Goal: Task Accomplishment & Management: Manage account settings

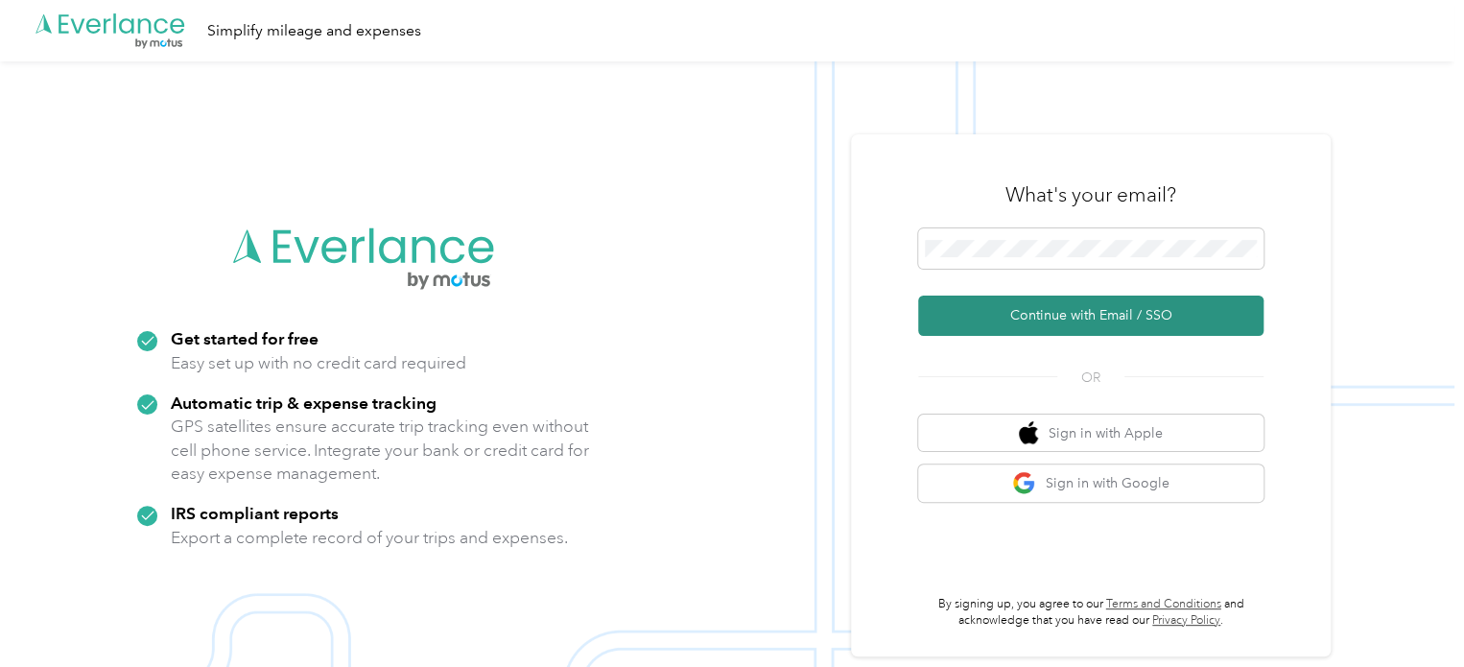
click at [1066, 321] on button "Continue with Email / SSO" at bounding box center [1090, 315] width 345 height 40
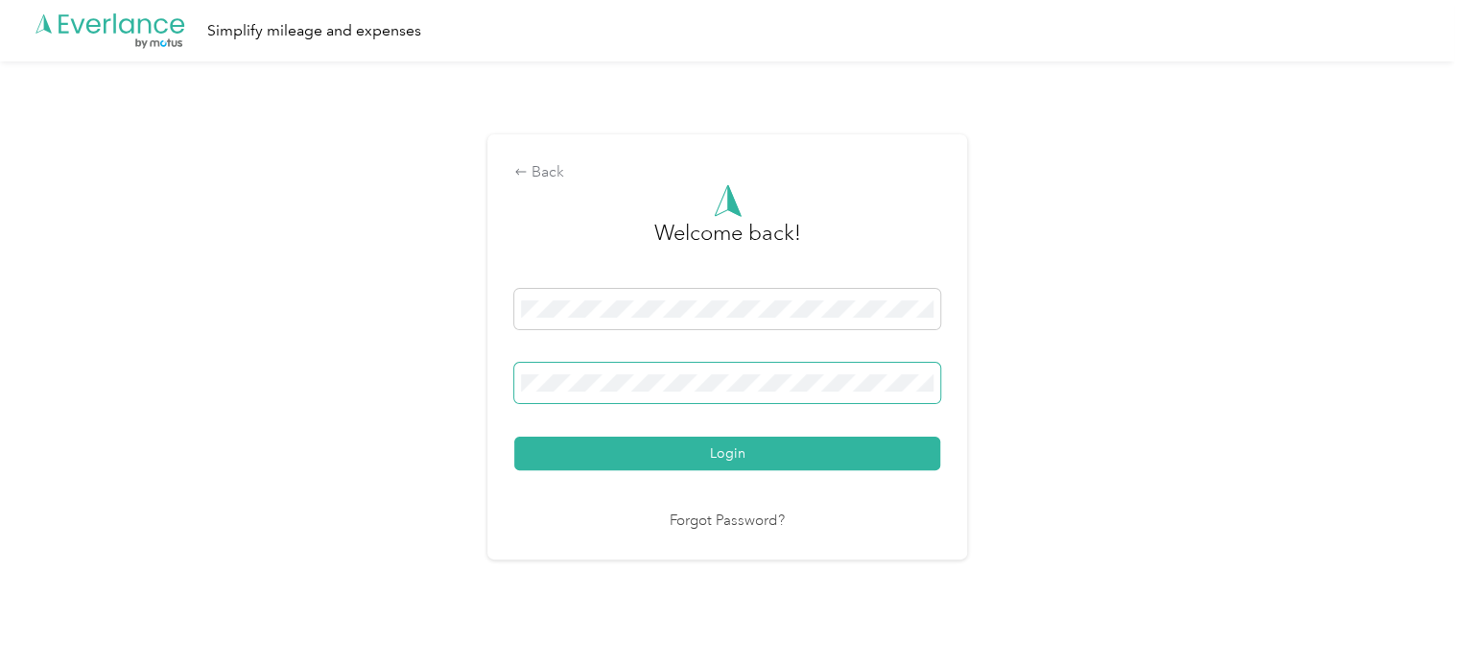
click at [514, 436] on button "Login" at bounding box center [727, 453] width 426 height 34
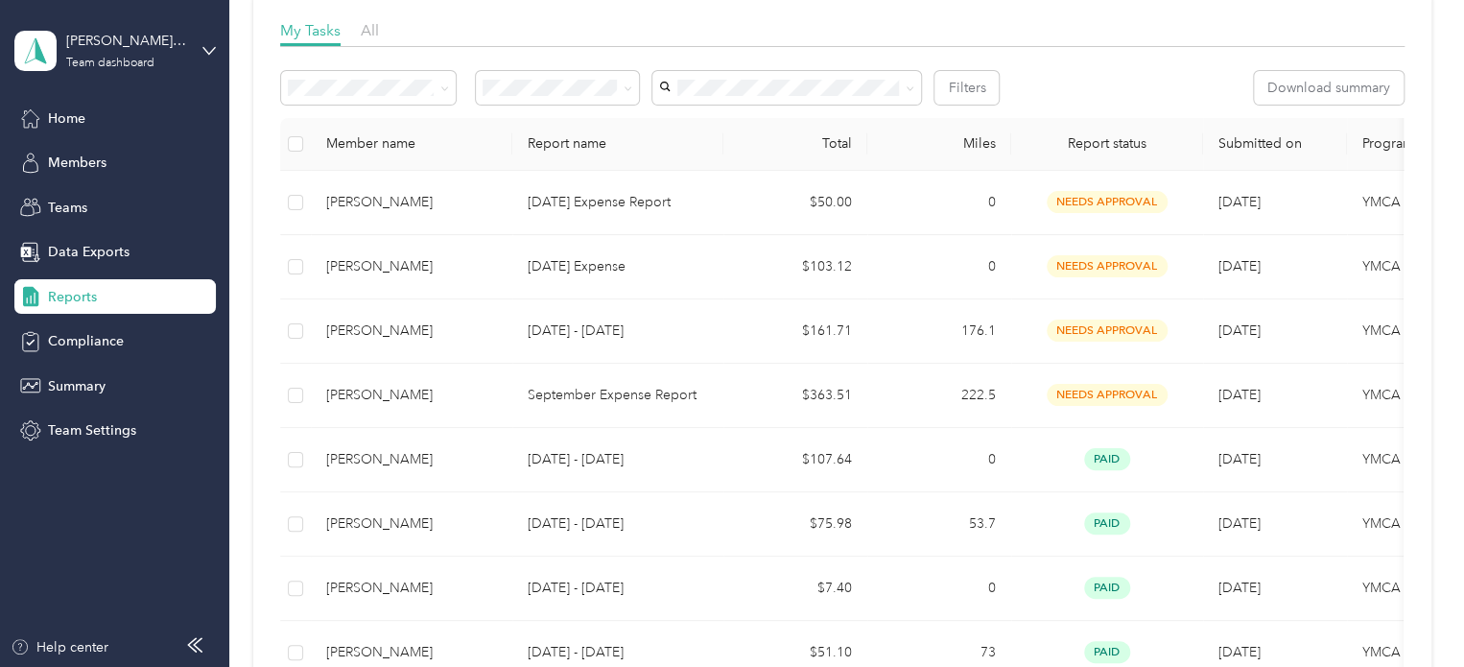
scroll to position [288, 0]
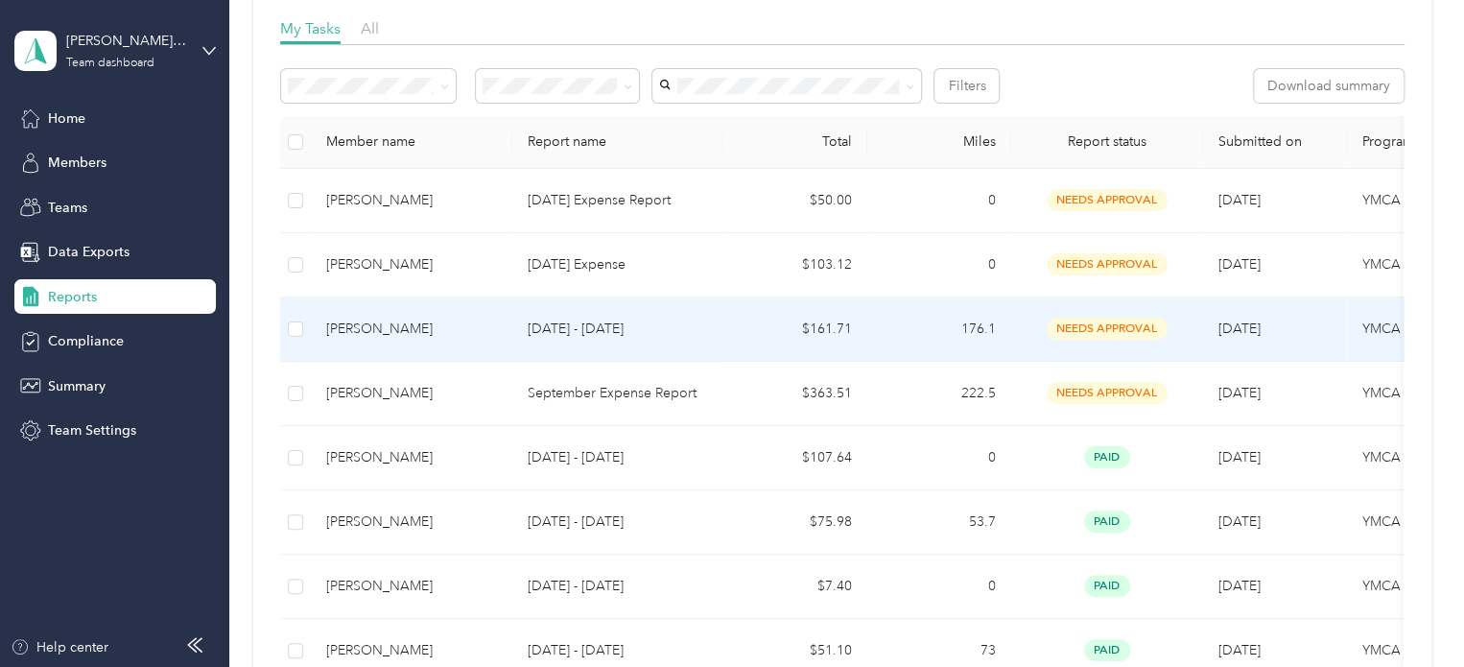
click at [596, 330] on p "[DATE] - [DATE]" at bounding box center [618, 328] width 180 height 21
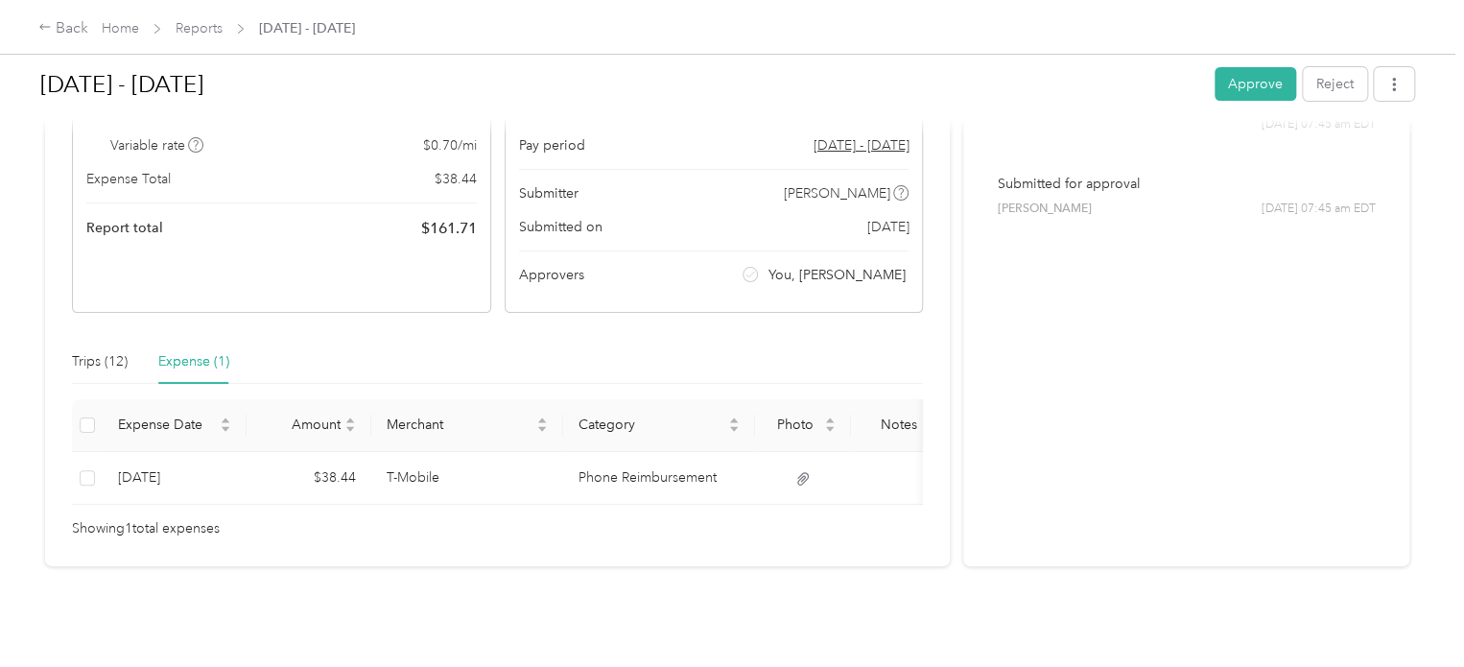
scroll to position [257, 0]
click at [88, 351] on div "Trips (12)" at bounding box center [100, 361] width 56 height 21
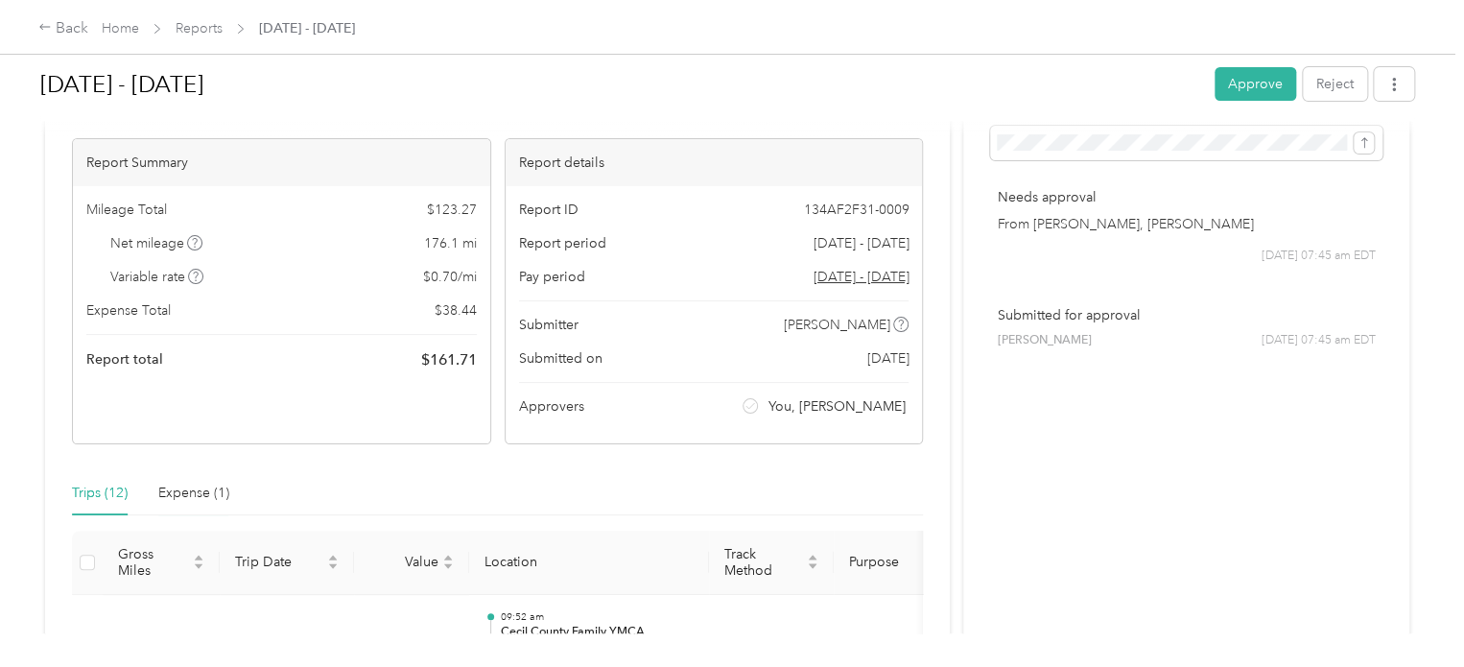
scroll to position [15, 0]
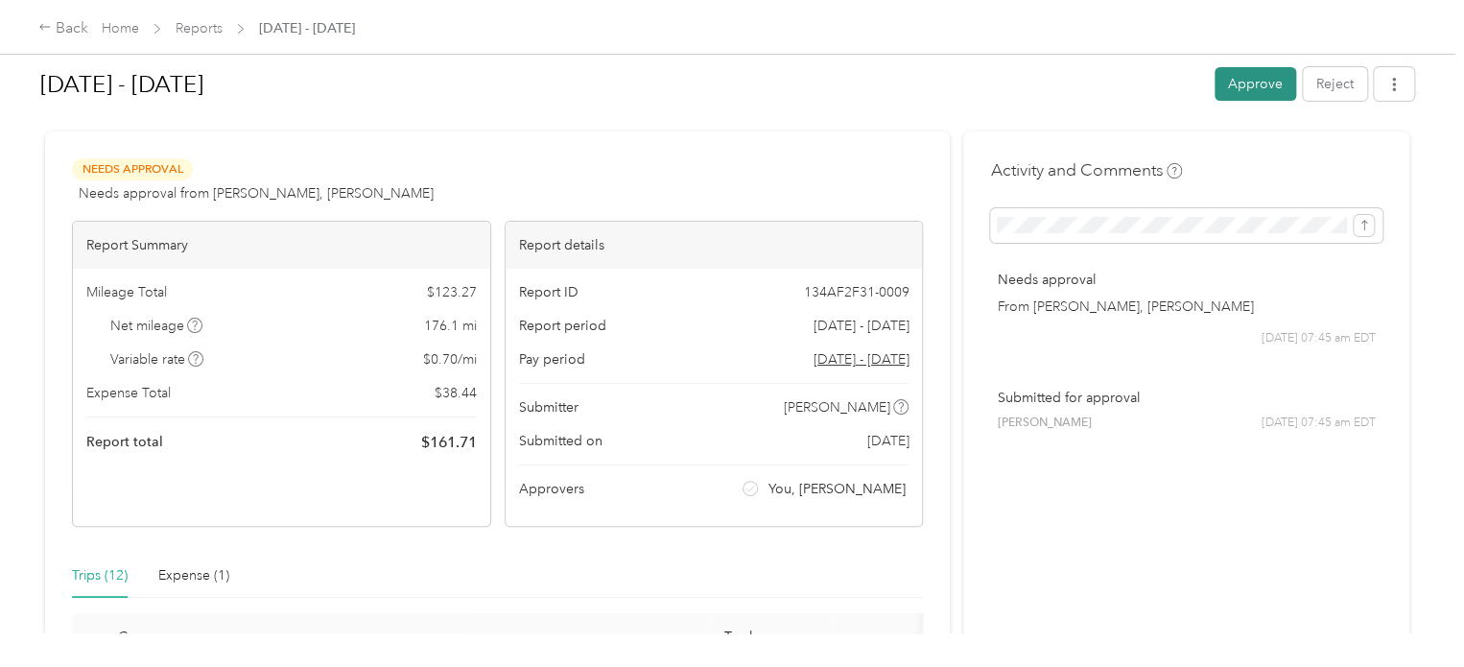
drag, startPoint x: 1224, startPoint y: 103, endPoint x: 1242, endPoint y: 82, distance: 27.2
click at [1242, 82] on button "Approve" at bounding box center [1255, 84] width 82 height 34
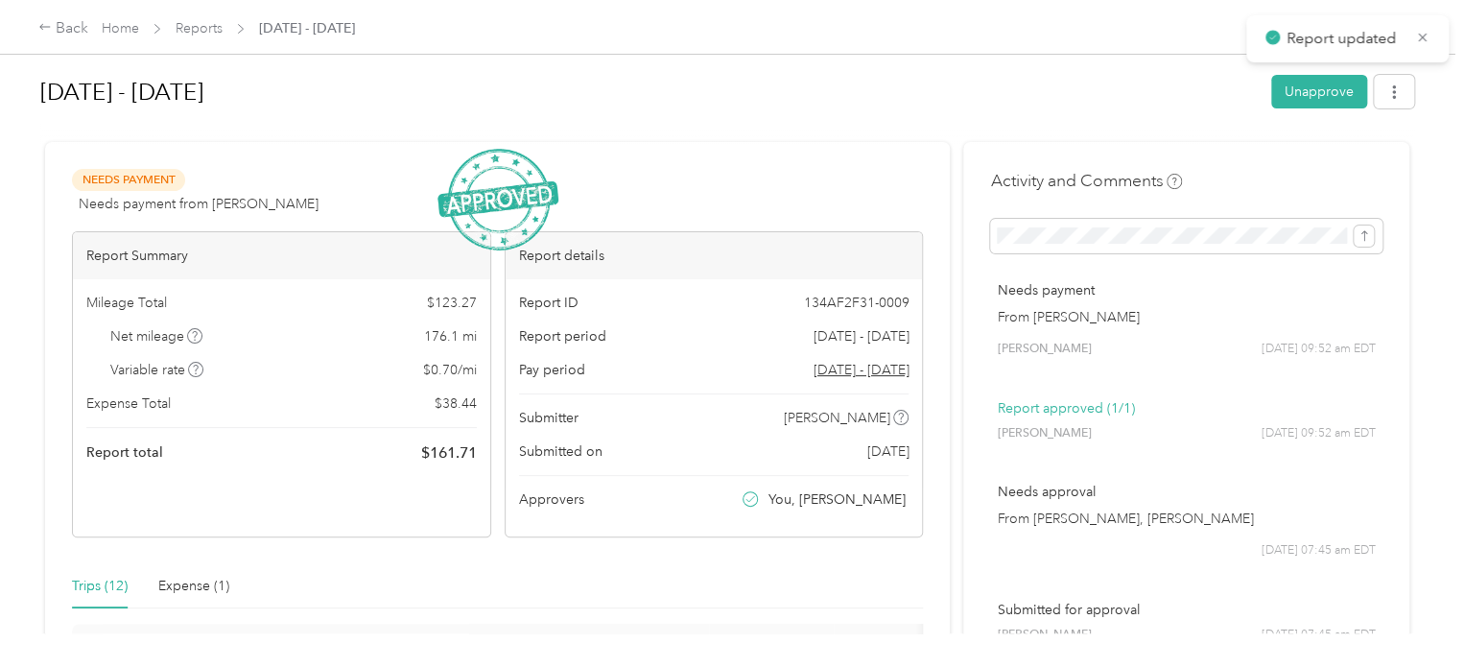
scroll to position [0, 0]
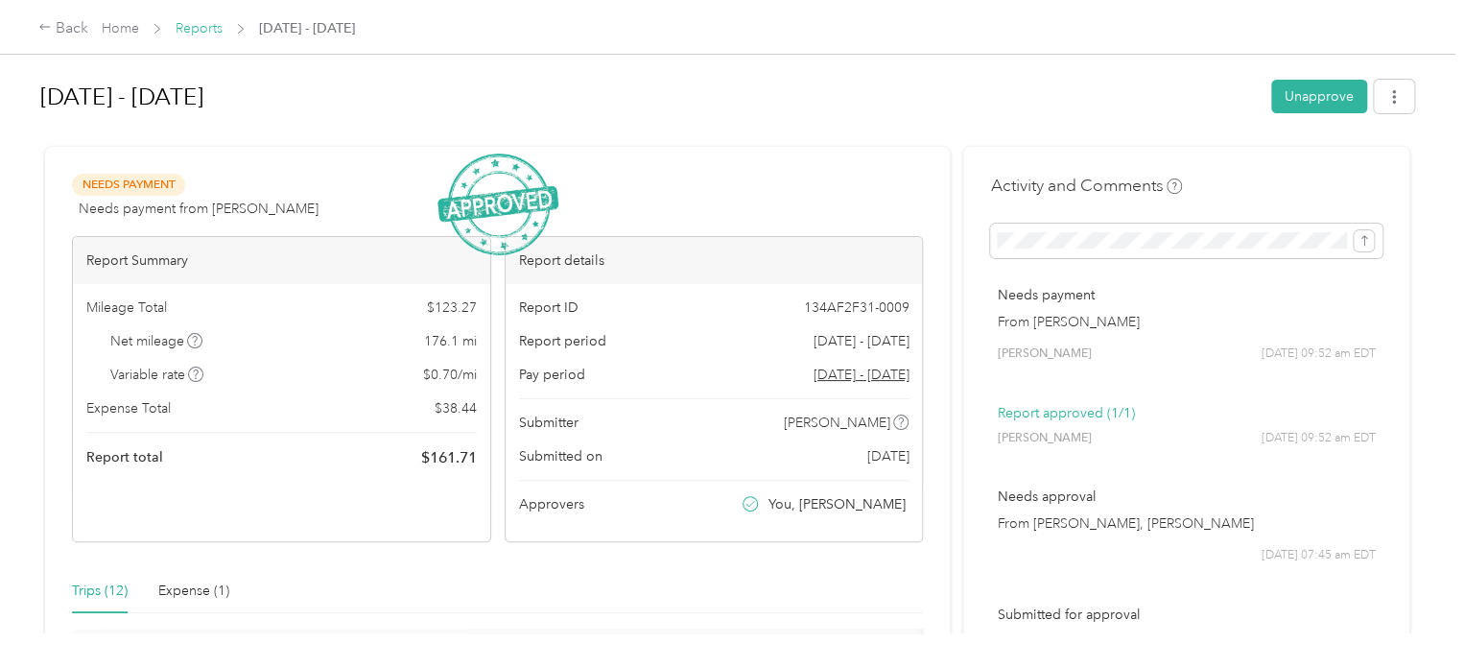
click at [196, 30] on link "Reports" at bounding box center [199, 28] width 47 height 16
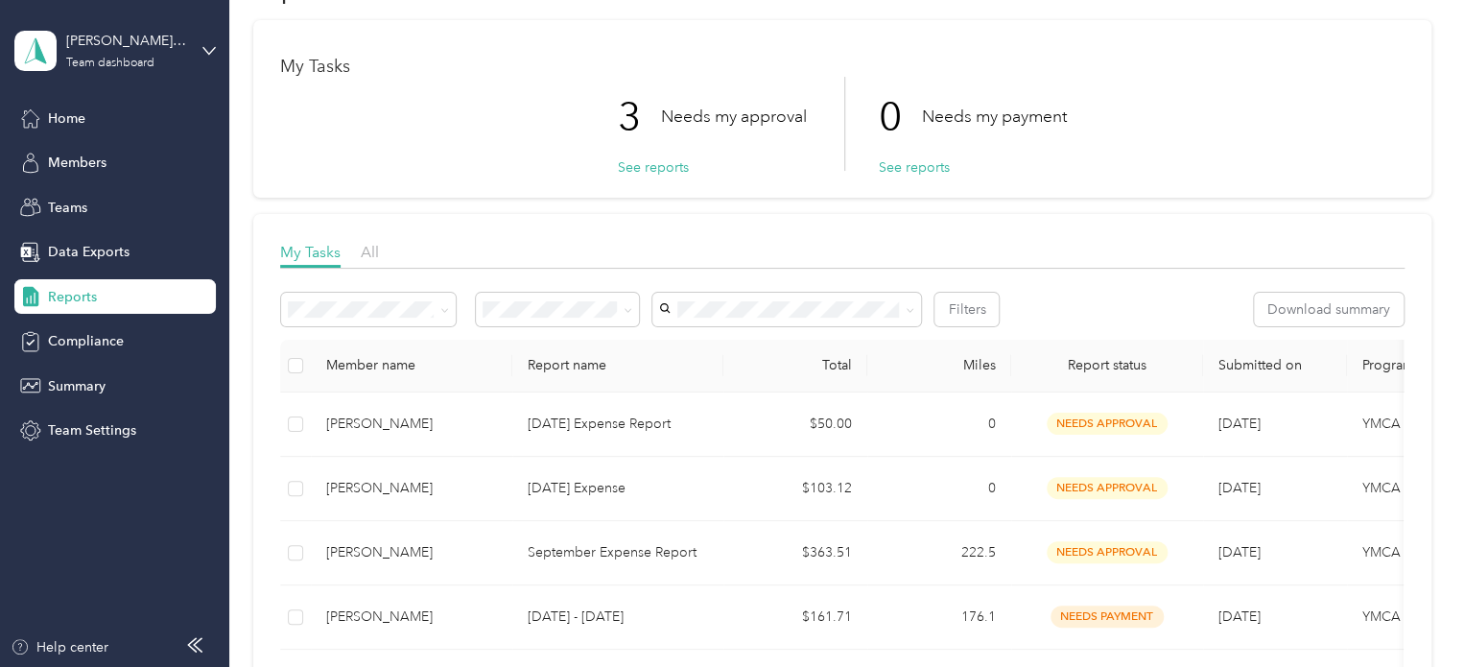
scroll to position [192, 0]
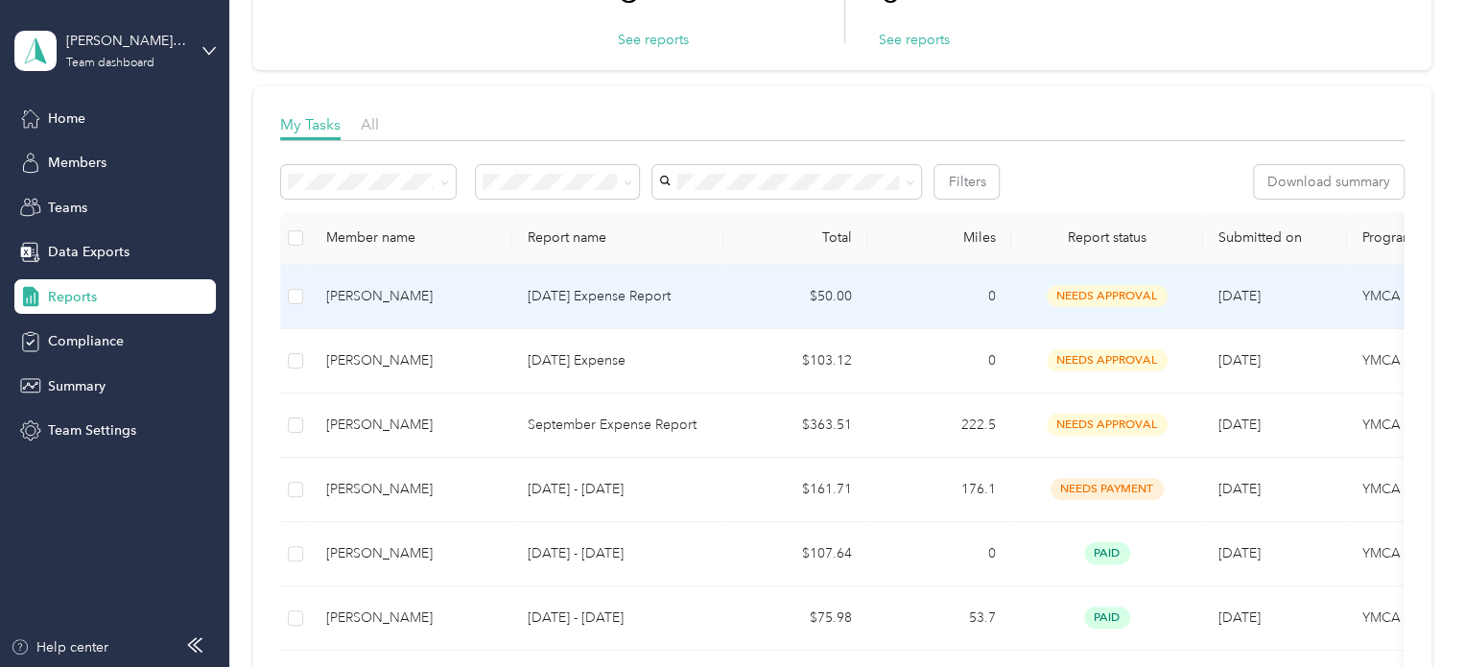
click at [640, 286] on p "[DATE] Expense Report" at bounding box center [618, 296] width 180 height 21
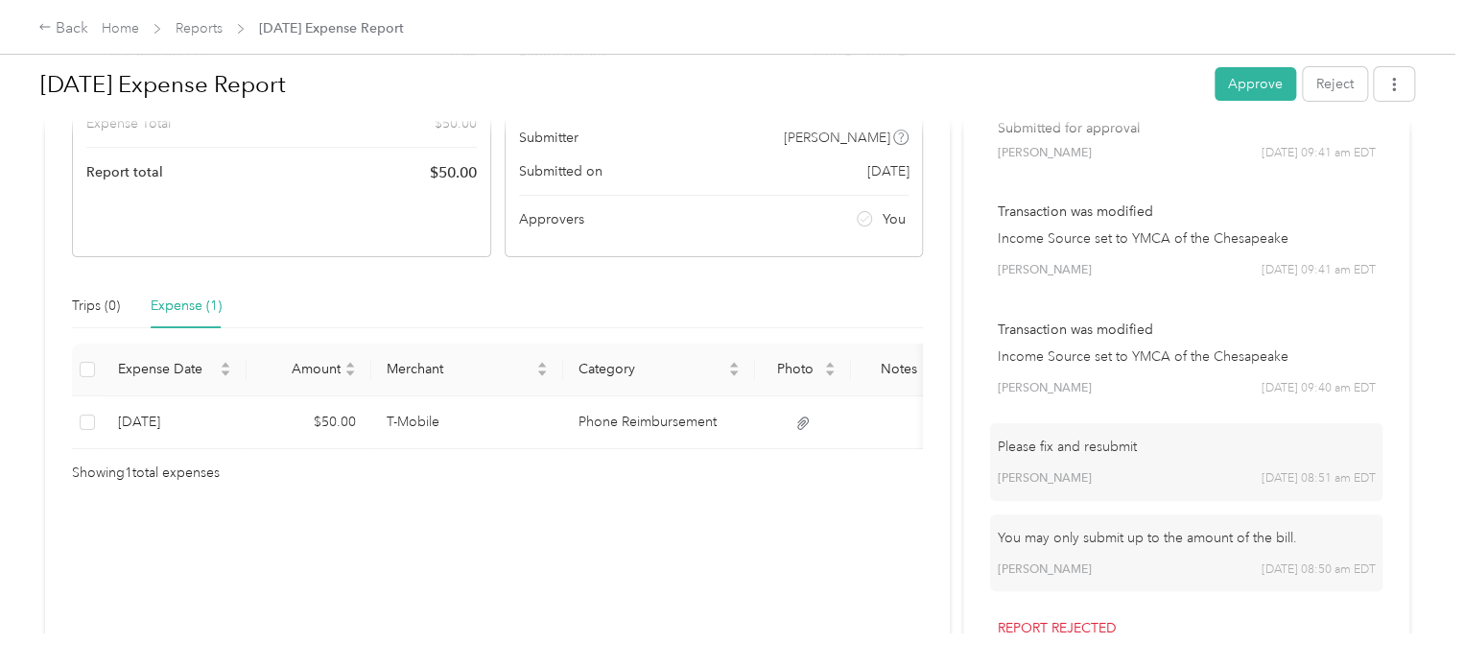
scroll to position [288, 0]
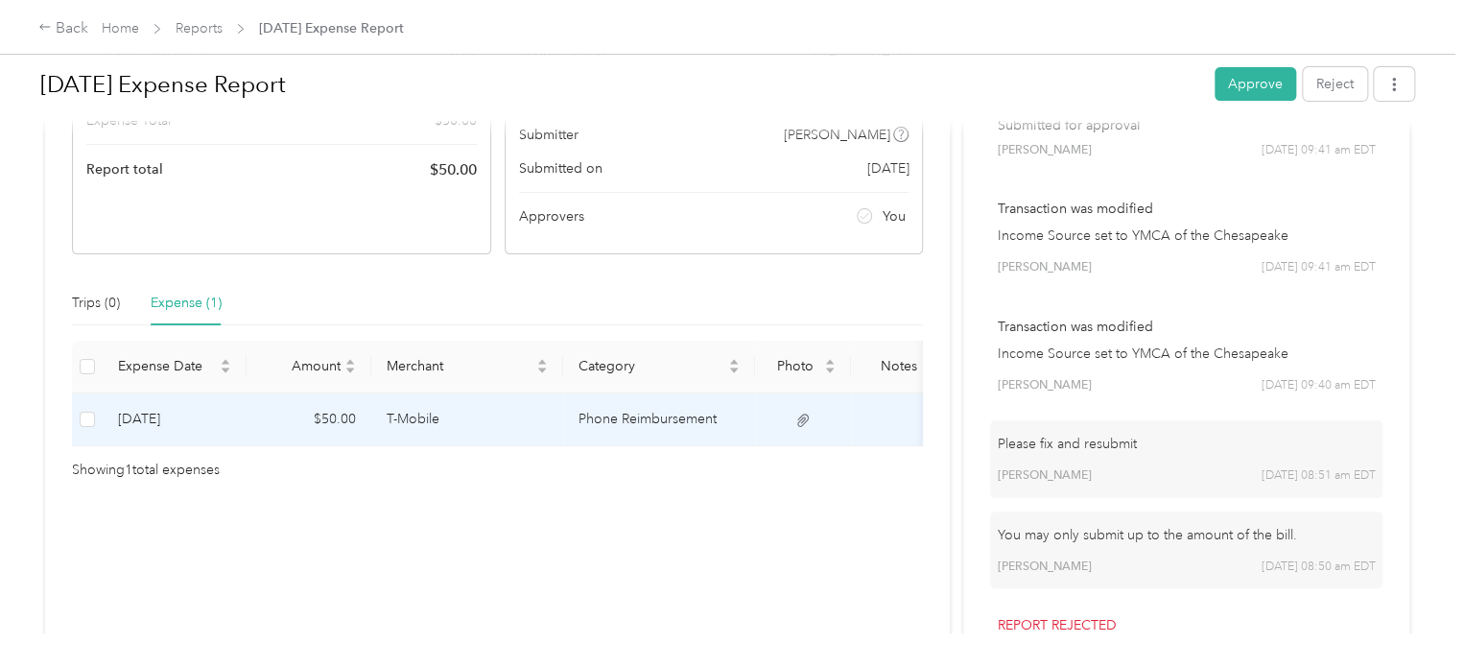
click at [793, 421] on td at bounding box center [803, 419] width 96 height 53
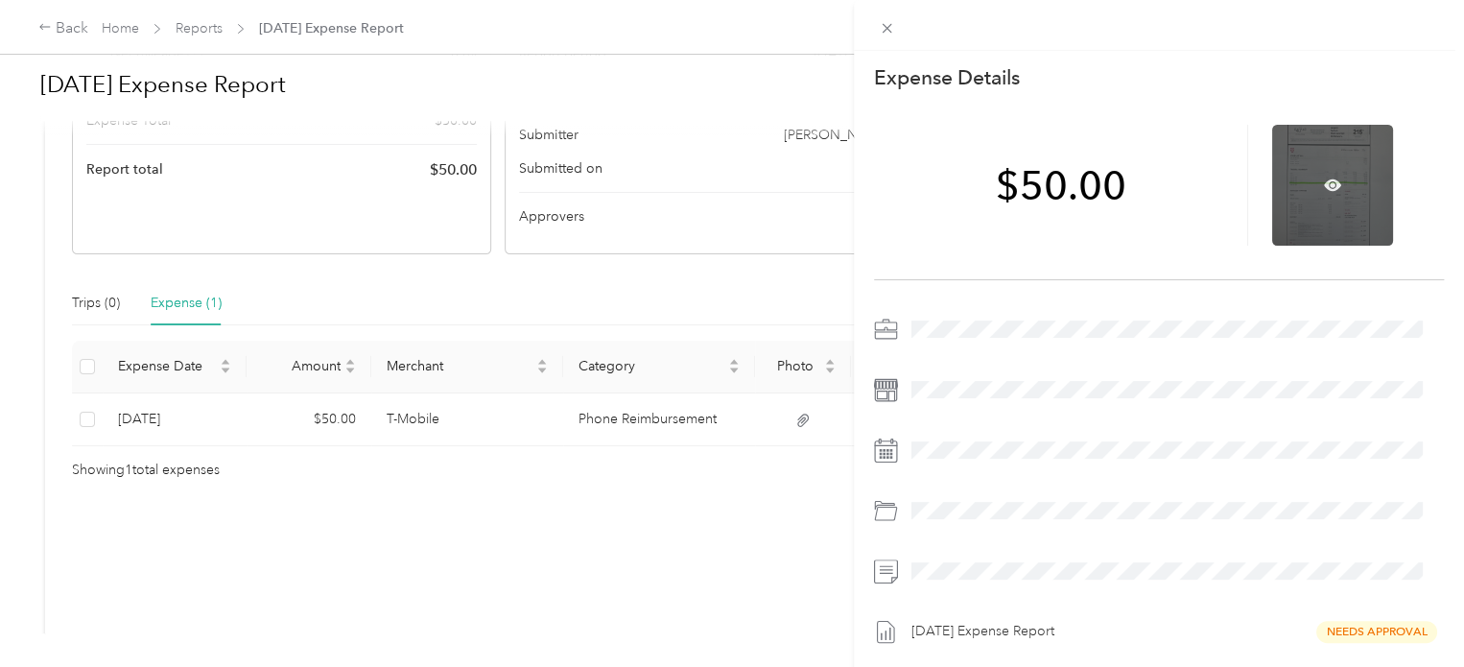
click at [1312, 167] on div at bounding box center [1332, 185] width 121 height 121
click at [1314, 210] on div at bounding box center [1332, 185] width 121 height 121
click at [1324, 187] on icon at bounding box center [1332, 184] width 17 height 17
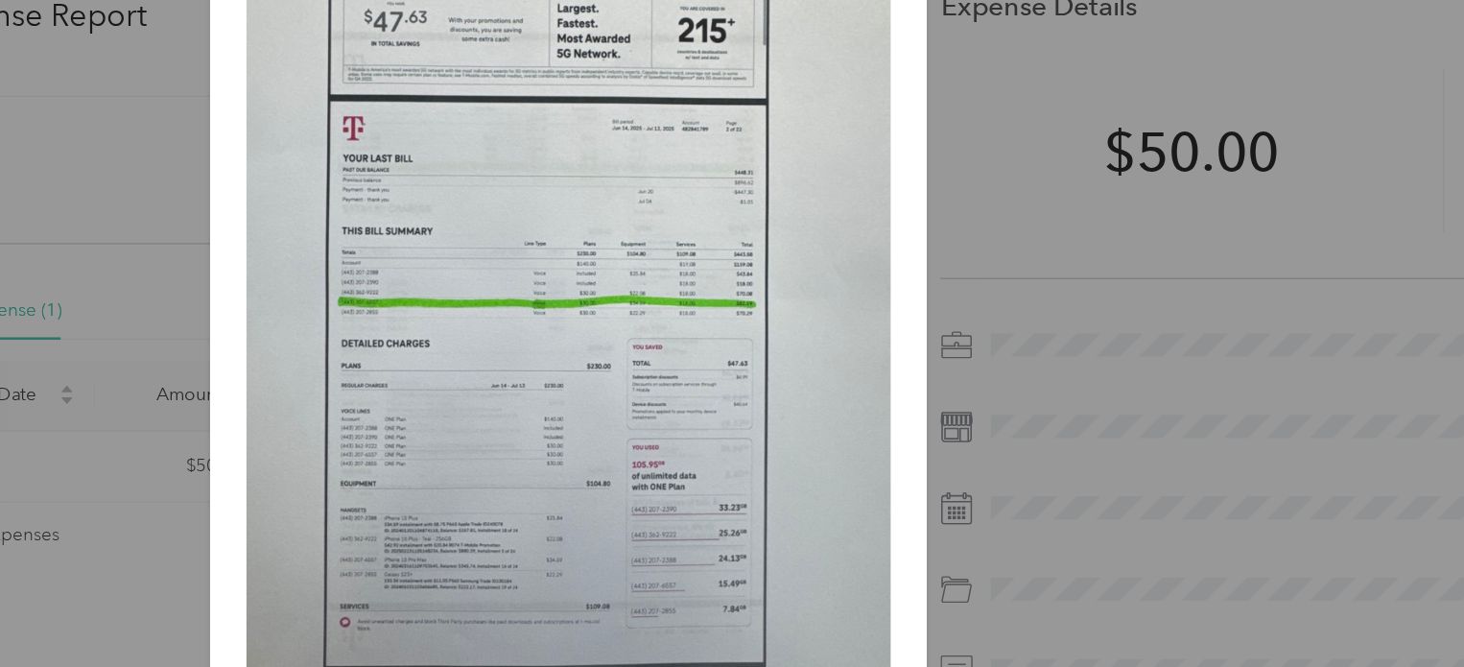
scroll to position [284, 0]
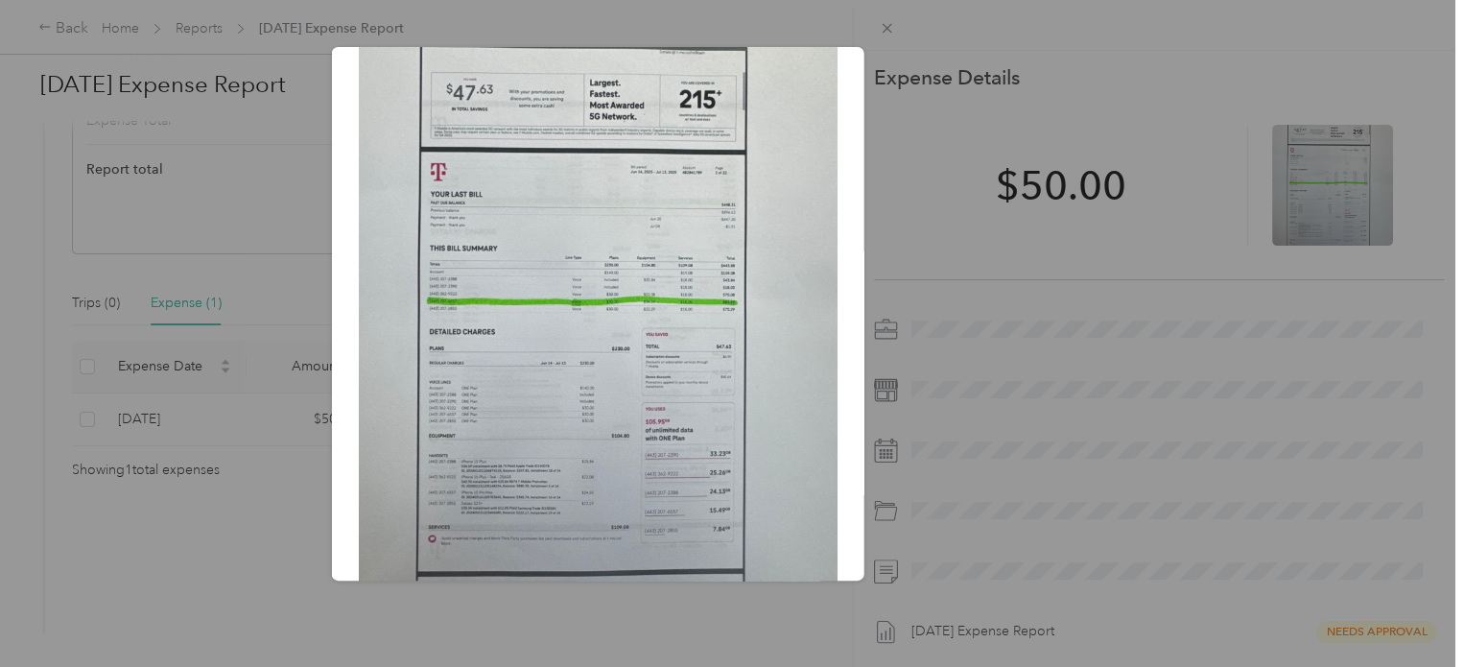
click at [1126, 366] on div "Oct_1__2025.jpeg?X-Amz-Expires=600&X-Amz-Date=20251001T135220Z&X-Amz-Algorithm=…" at bounding box center [998, 316] width 532 height 539
click at [881, 22] on div at bounding box center [732, 333] width 1464 height 667
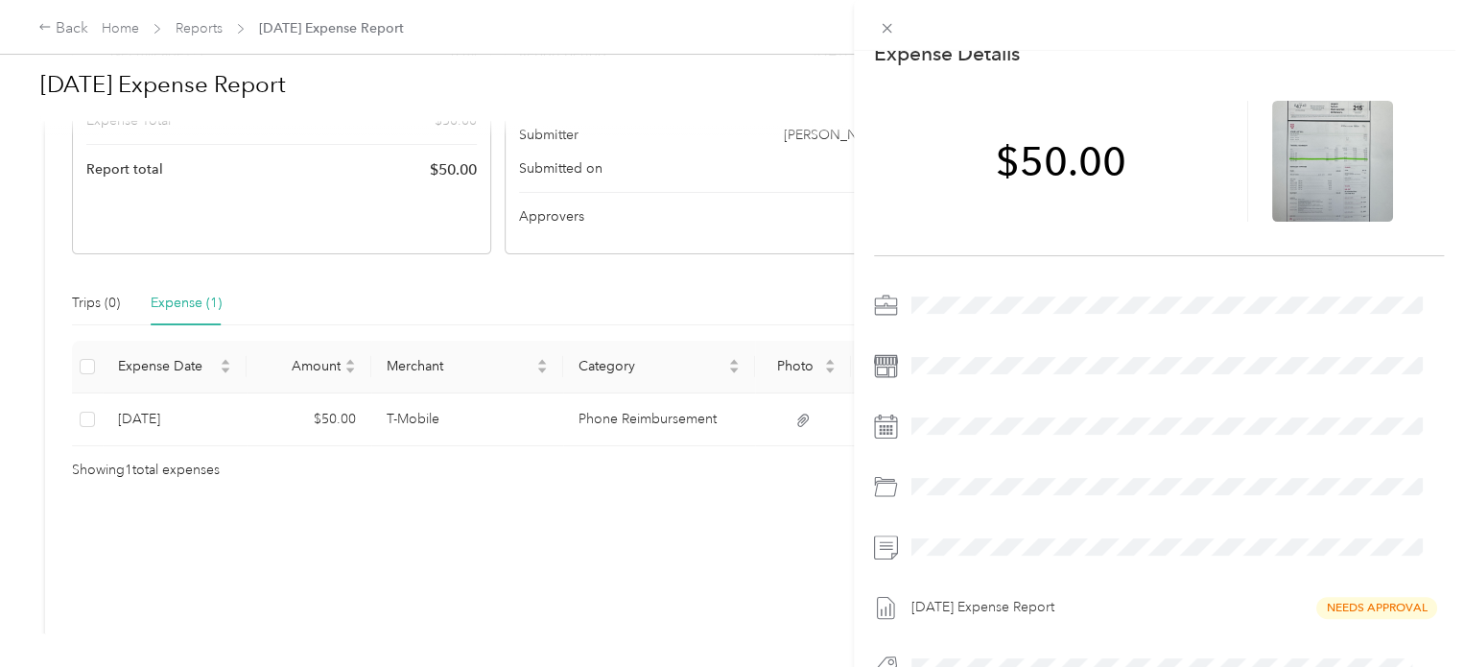
scroll to position [0, 0]
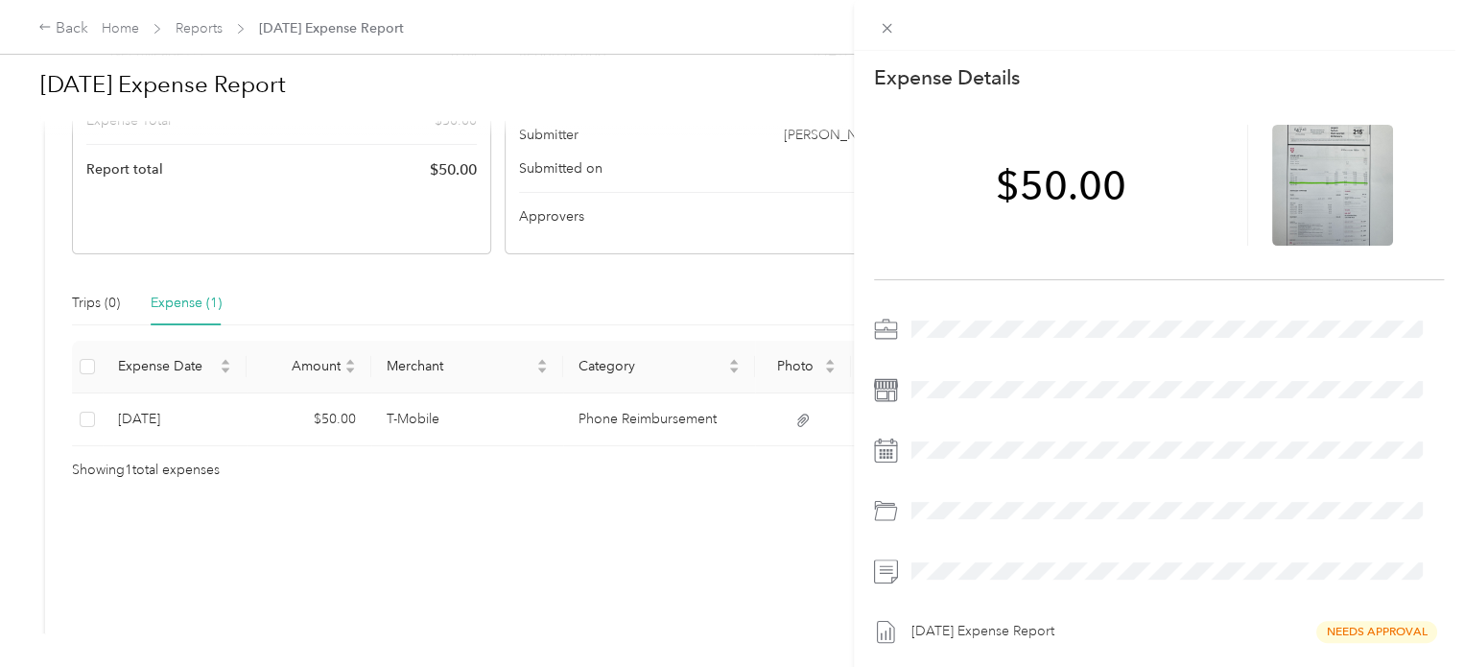
click at [196, 22] on div "This expense cannot be edited because it is either under review, approved, or p…" at bounding box center [732, 333] width 1464 height 667
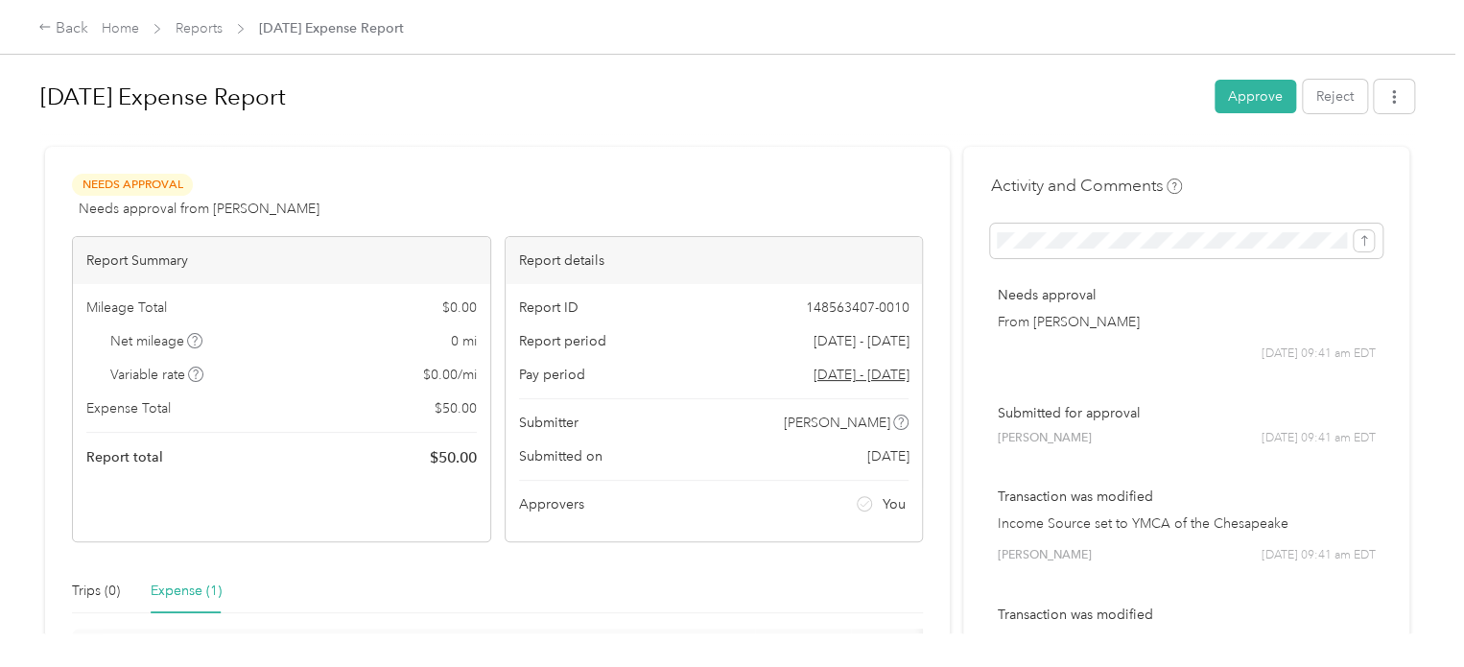
click at [208, 18] on span "Reports" at bounding box center [199, 28] width 47 height 20
click at [190, 32] on link "Reports" at bounding box center [199, 28] width 47 height 16
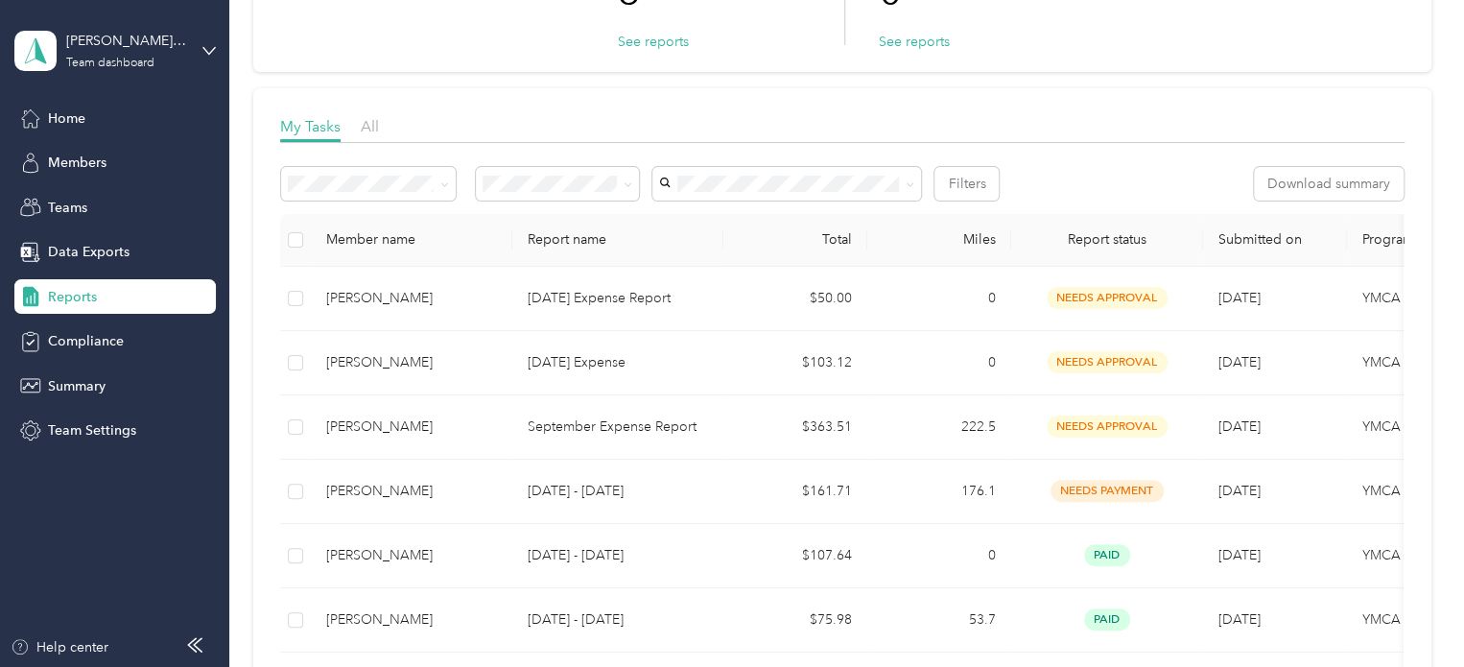
scroll to position [192, 0]
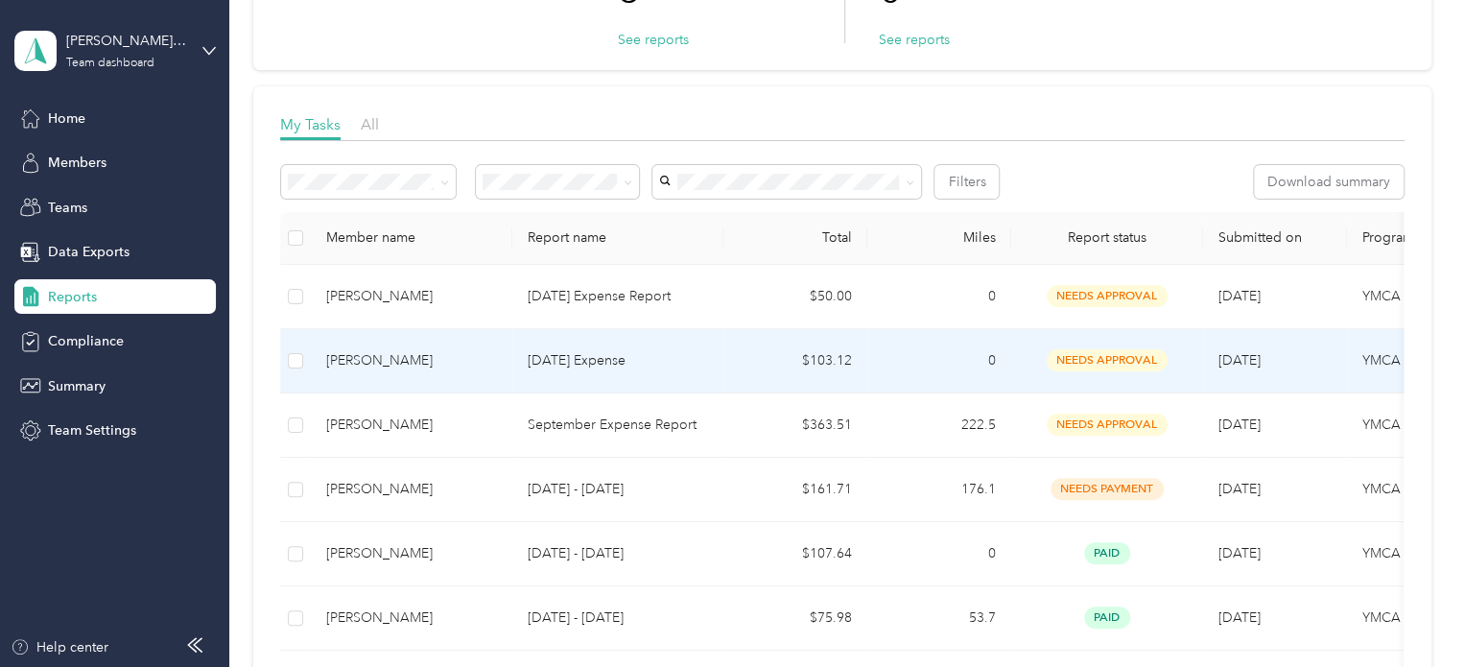
click at [513, 373] on td "[DATE] Expense" at bounding box center [617, 361] width 211 height 64
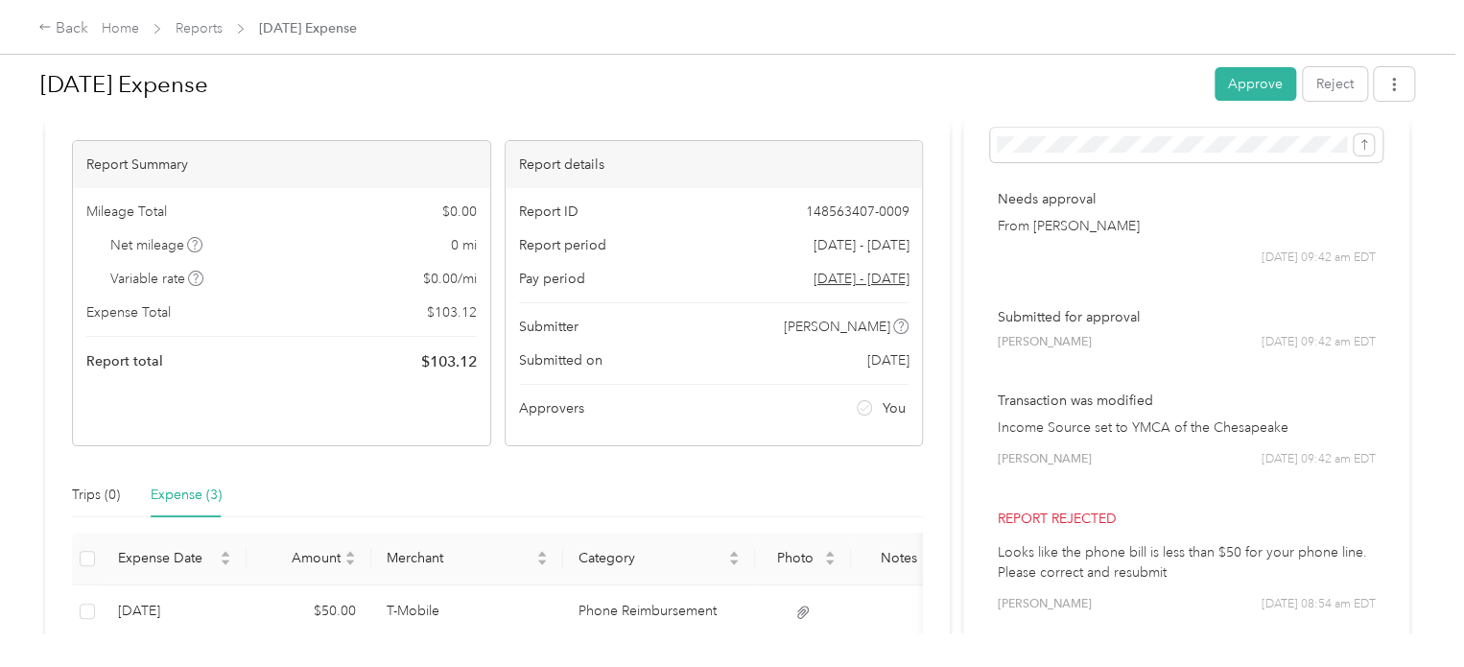
scroll to position [288, 0]
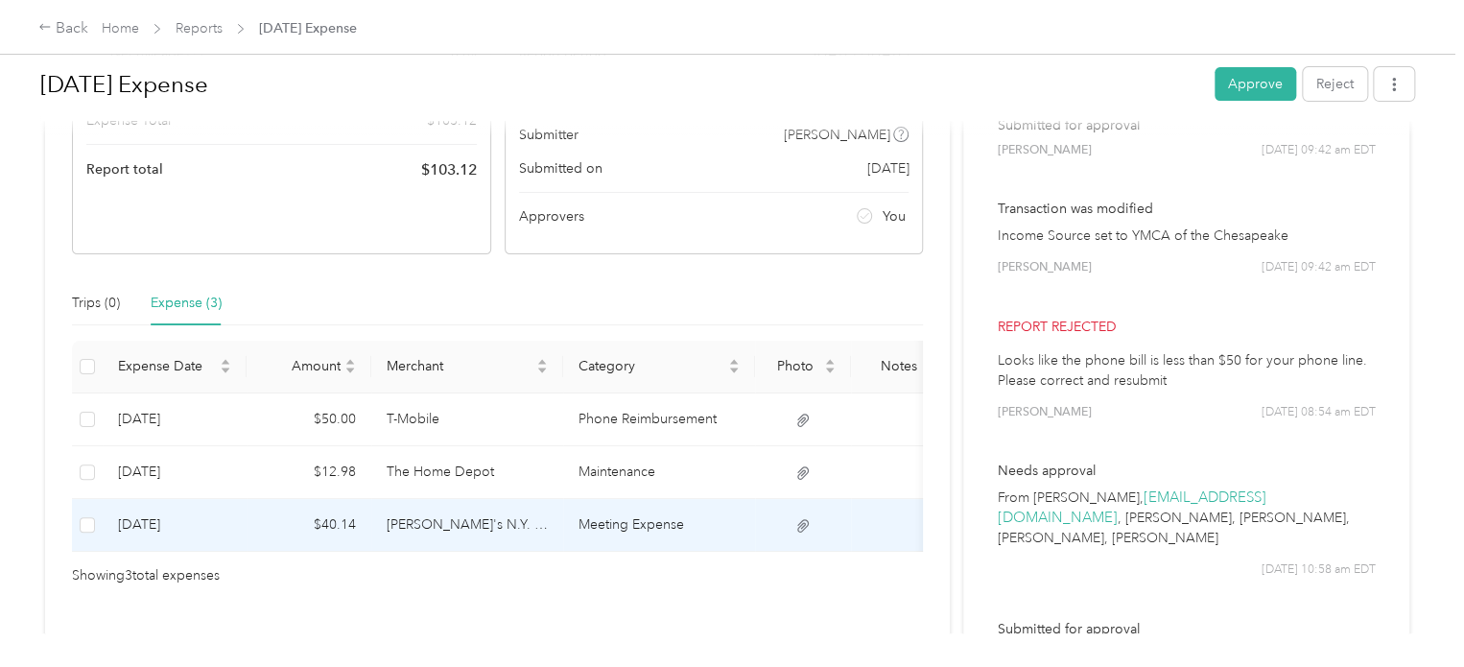
click at [685, 536] on td "Meeting Expense" at bounding box center [659, 525] width 192 height 53
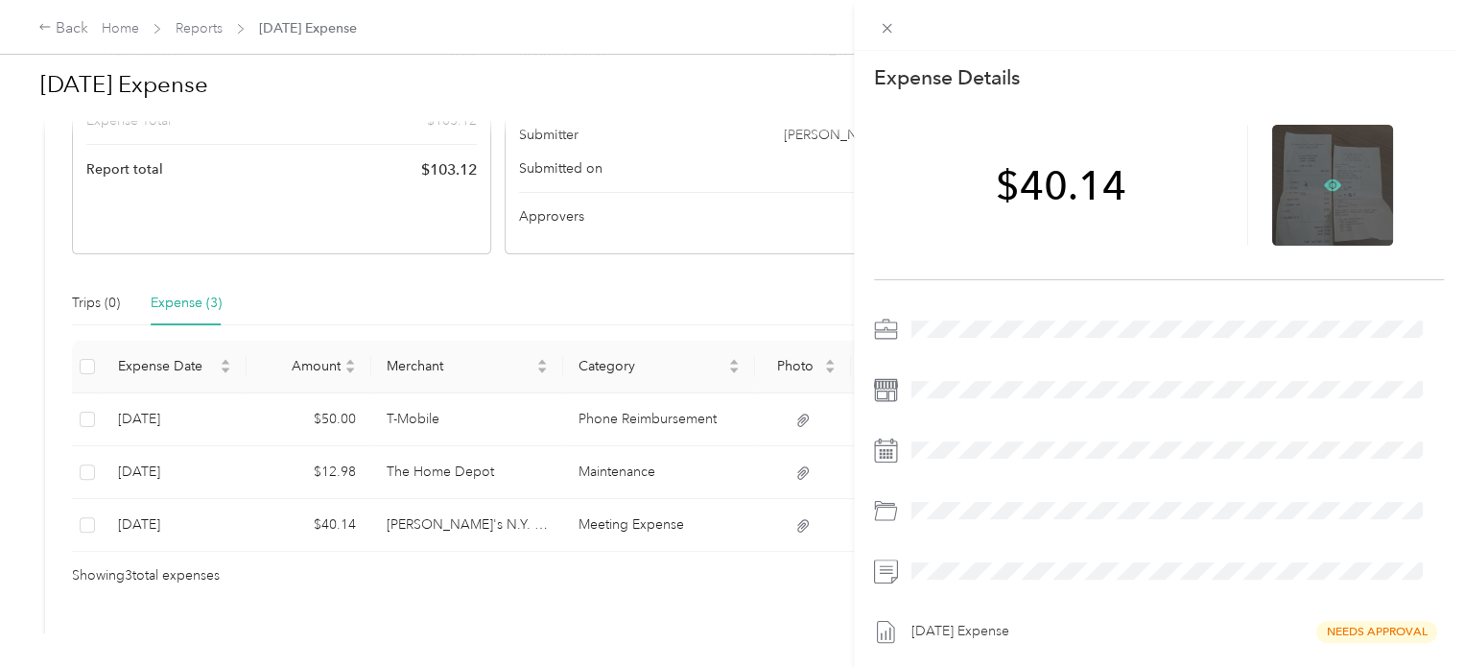
click at [1324, 193] on icon at bounding box center [1332, 184] width 17 height 17
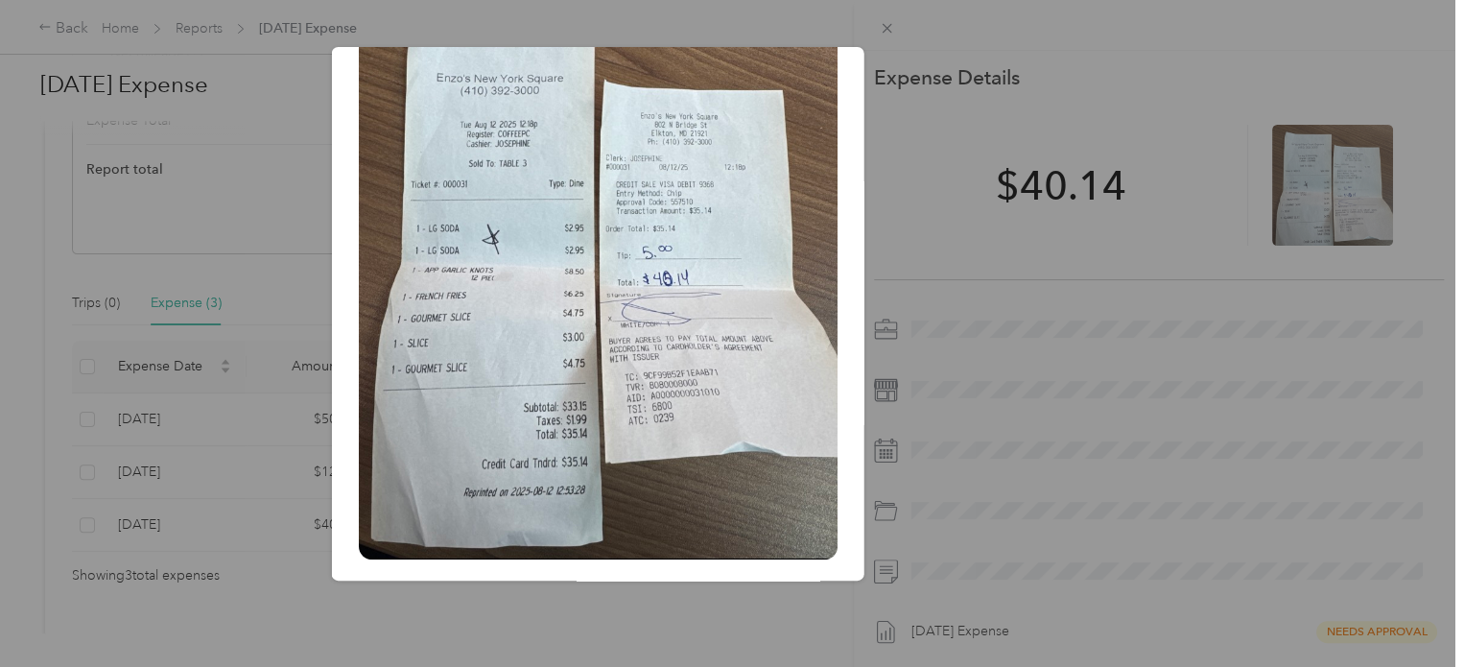
scroll to position [162, 0]
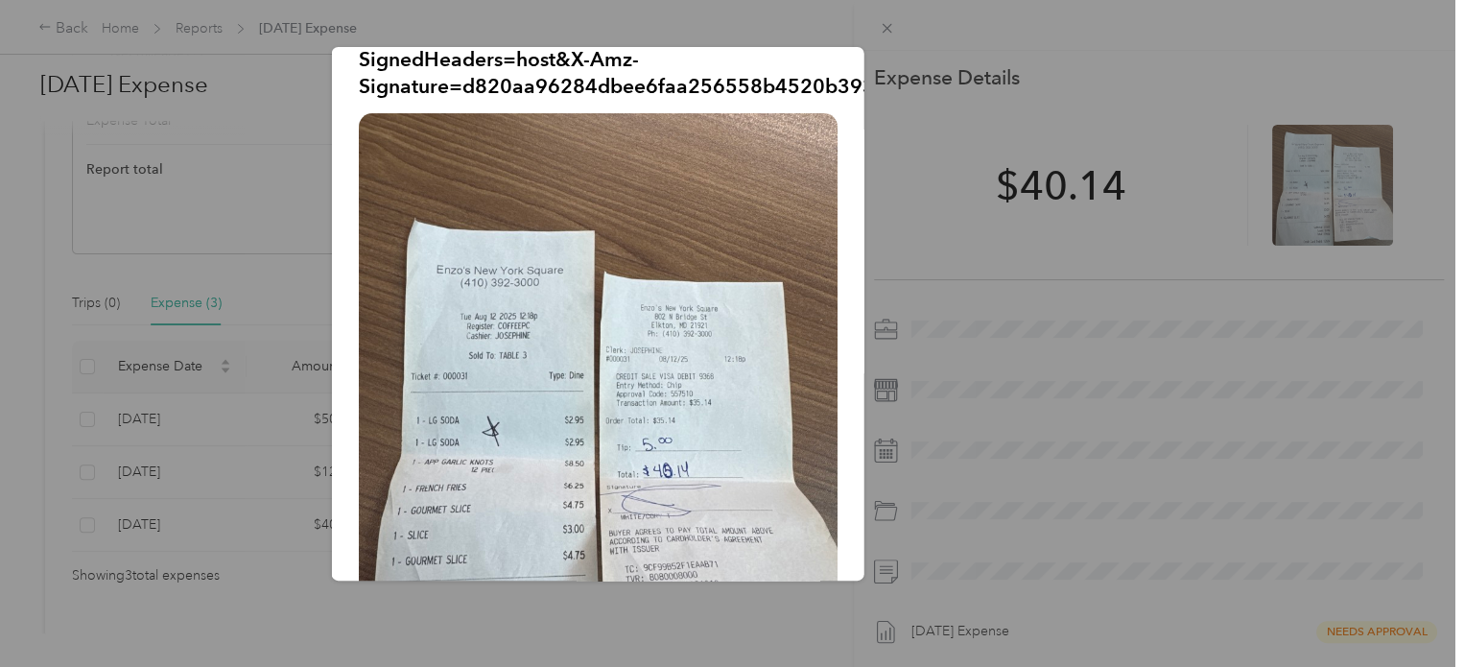
click at [909, 154] on div "Sep_22__2025.jpeg?X-Amz-Expires=600&X-Amz-Date=20251001T135330Z&X-Amz-Algorithm…" at bounding box center [998, 316] width 532 height 539
click at [890, 29] on div at bounding box center [732, 333] width 1464 height 667
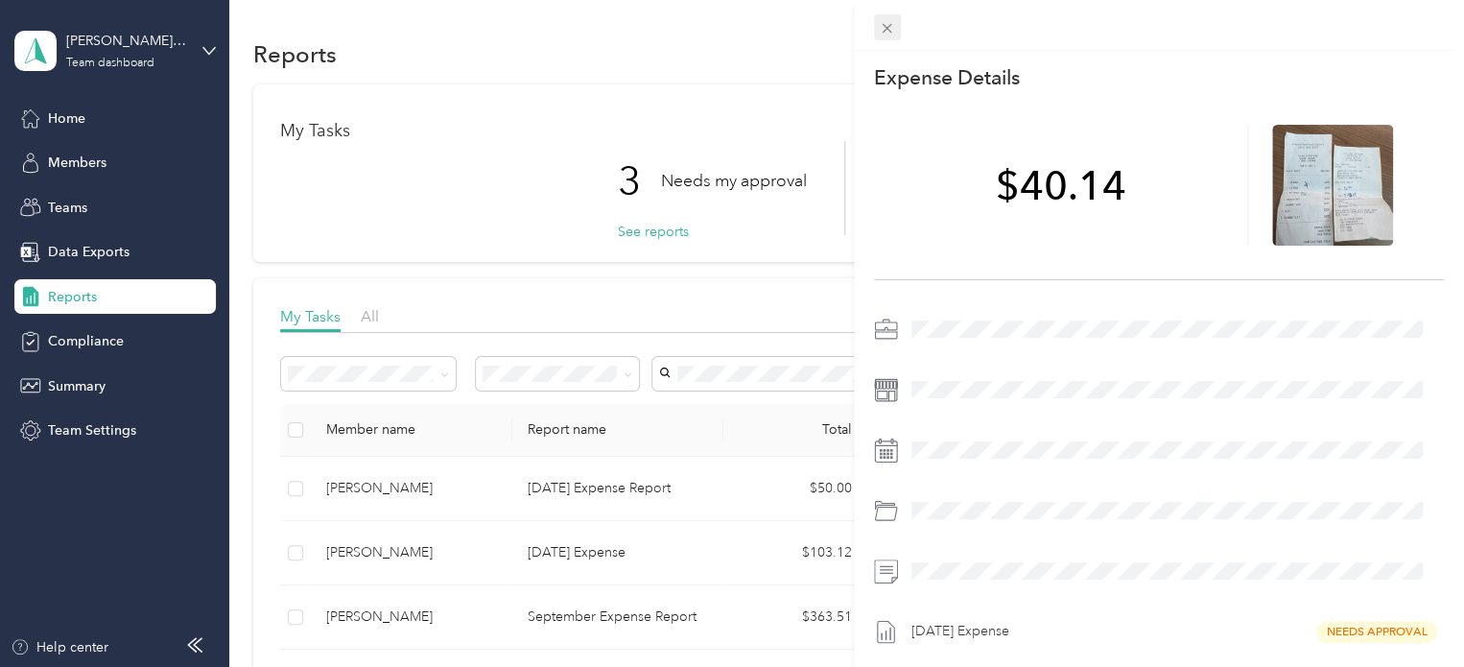
click at [894, 23] on icon at bounding box center [887, 28] width 16 height 16
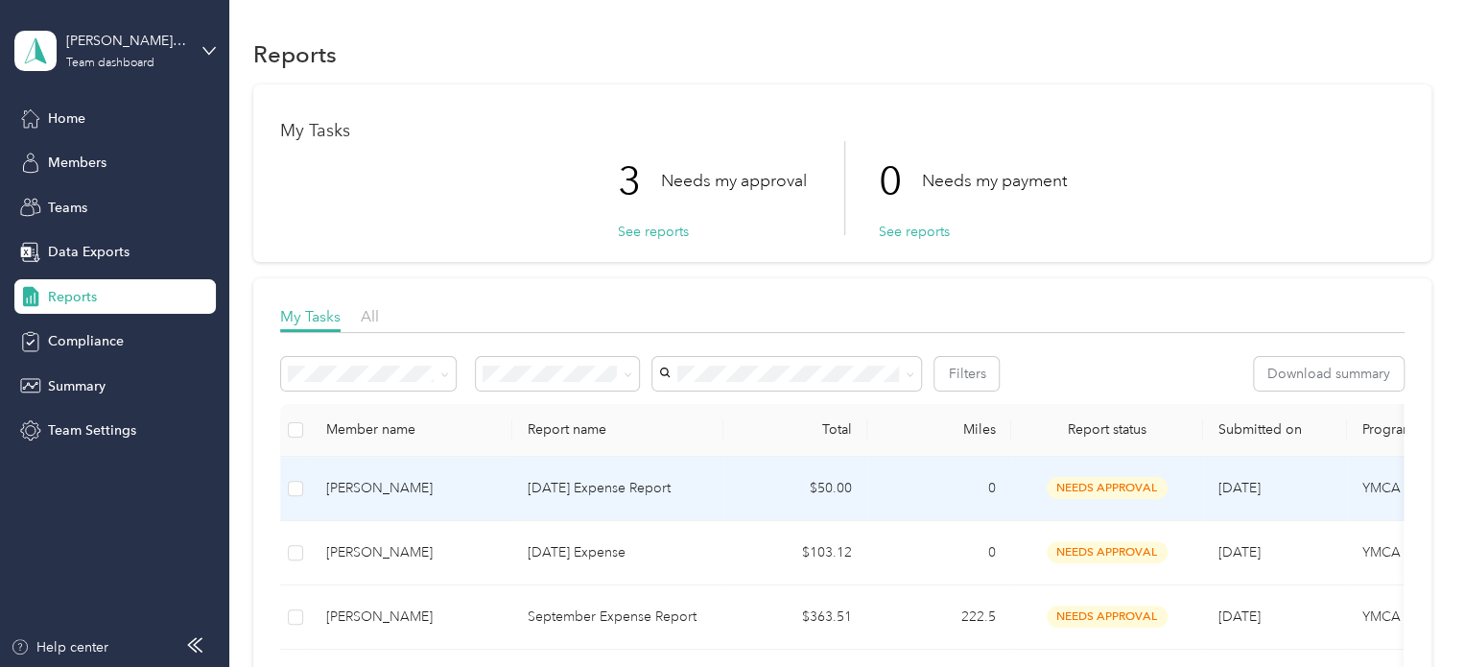
click at [693, 487] on p "[DATE] Expense Report" at bounding box center [618, 488] width 180 height 21
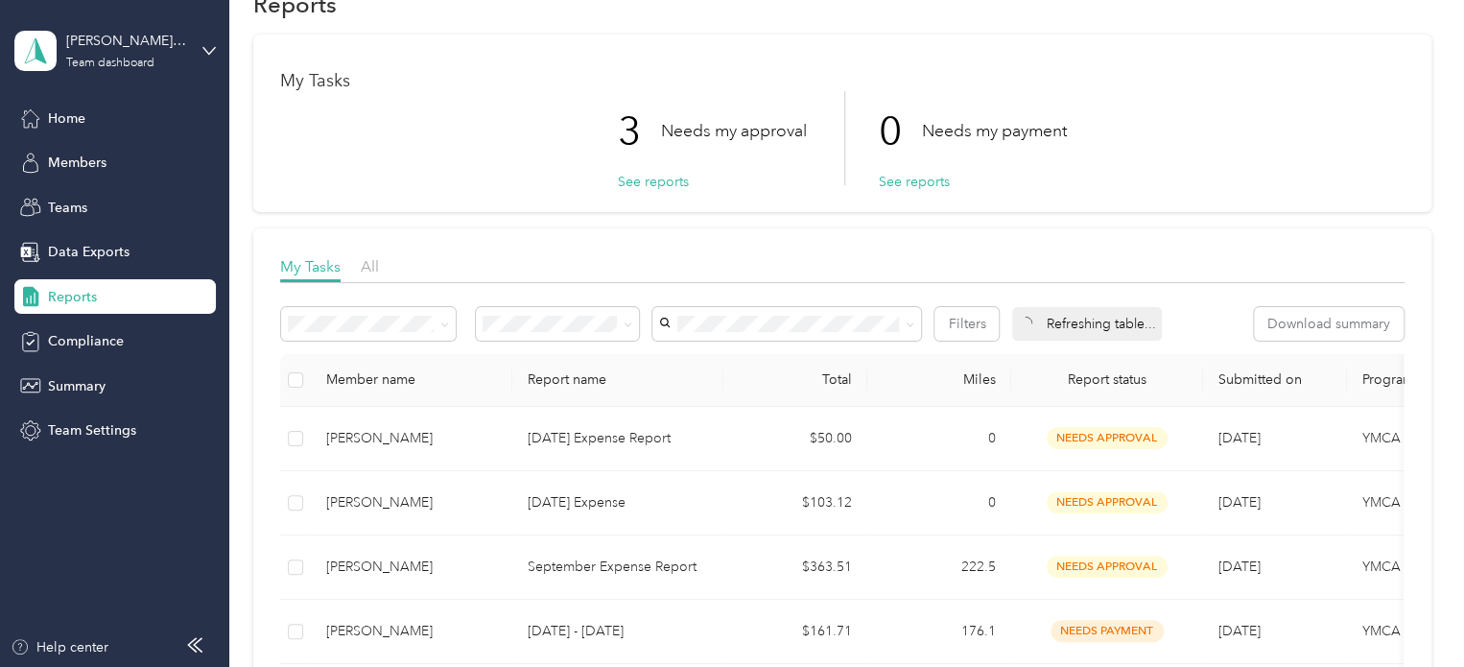
scroll to position [96, 0]
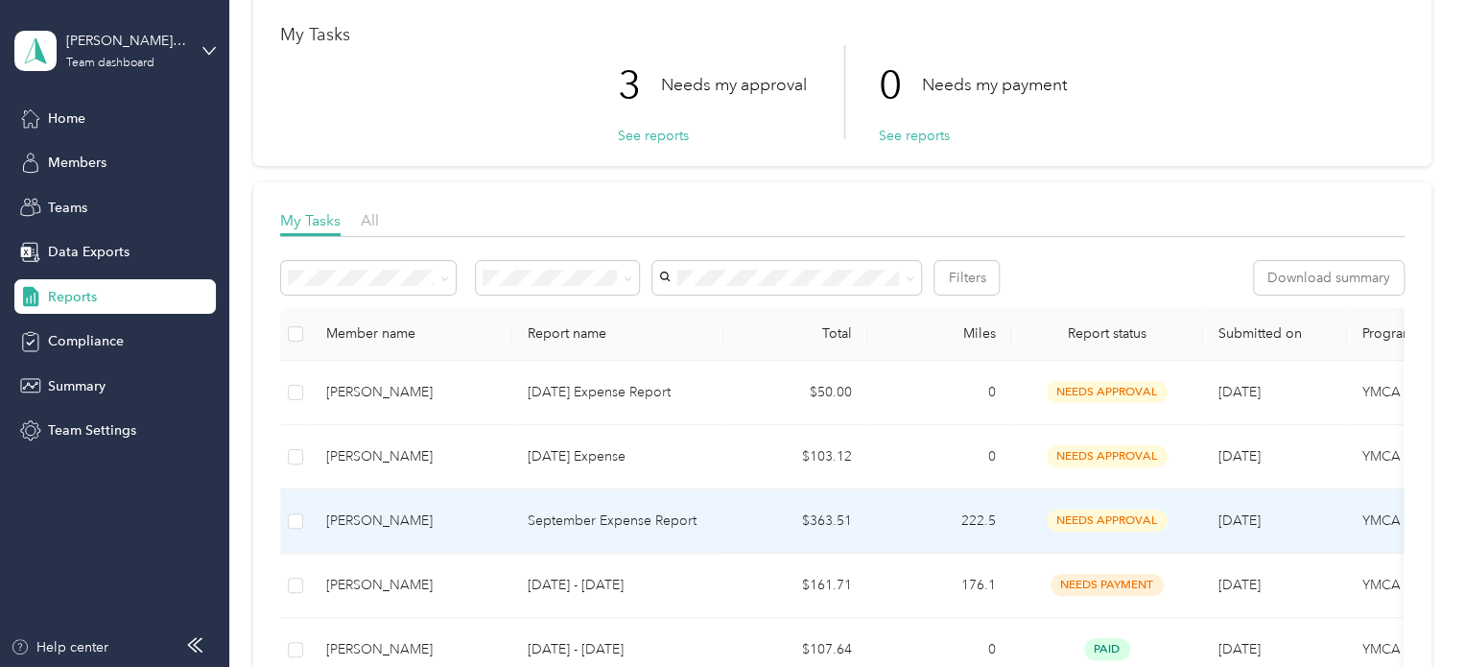
click at [668, 522] on p "September Expense Report" at bounding box center [618, 520] width 180 height 21
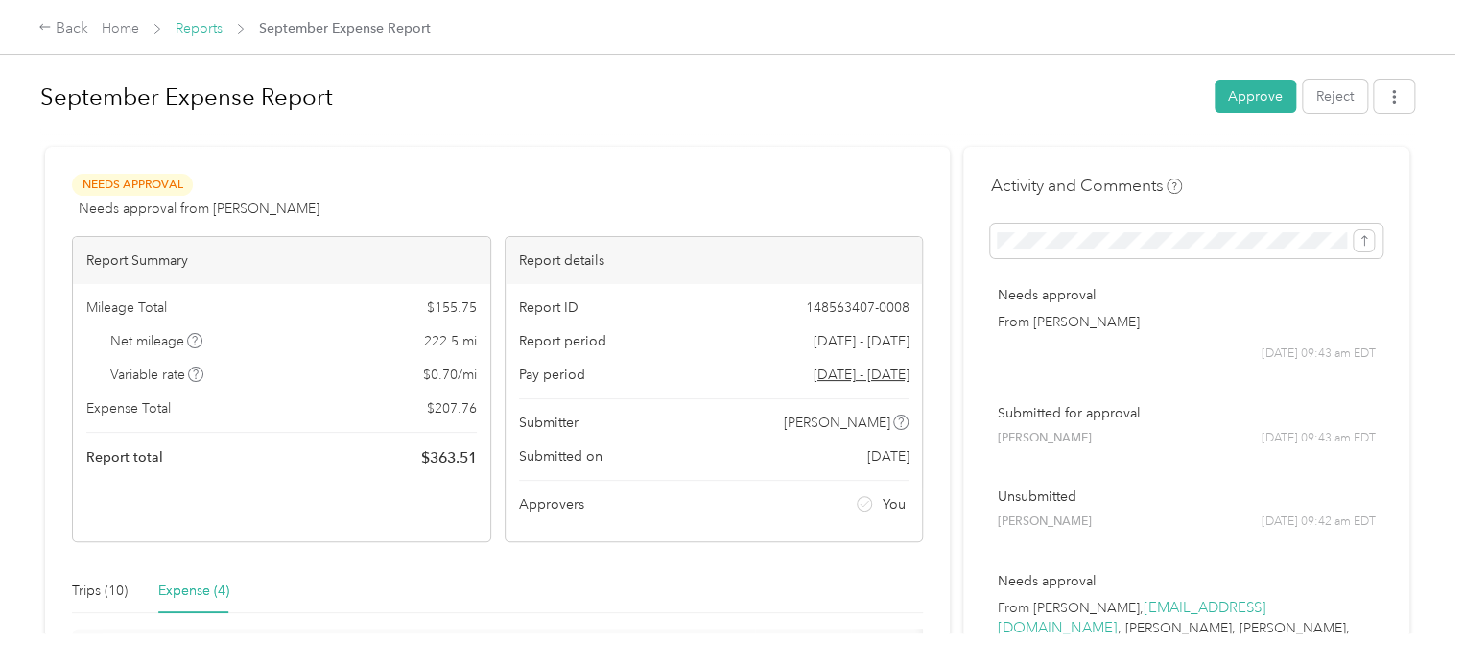
click at [200, 24] on link "Reports" at bounding box center [199, 28] width 47 height 16
